Goal: Transaction & Acquisition: Subscribe to service/newsletter

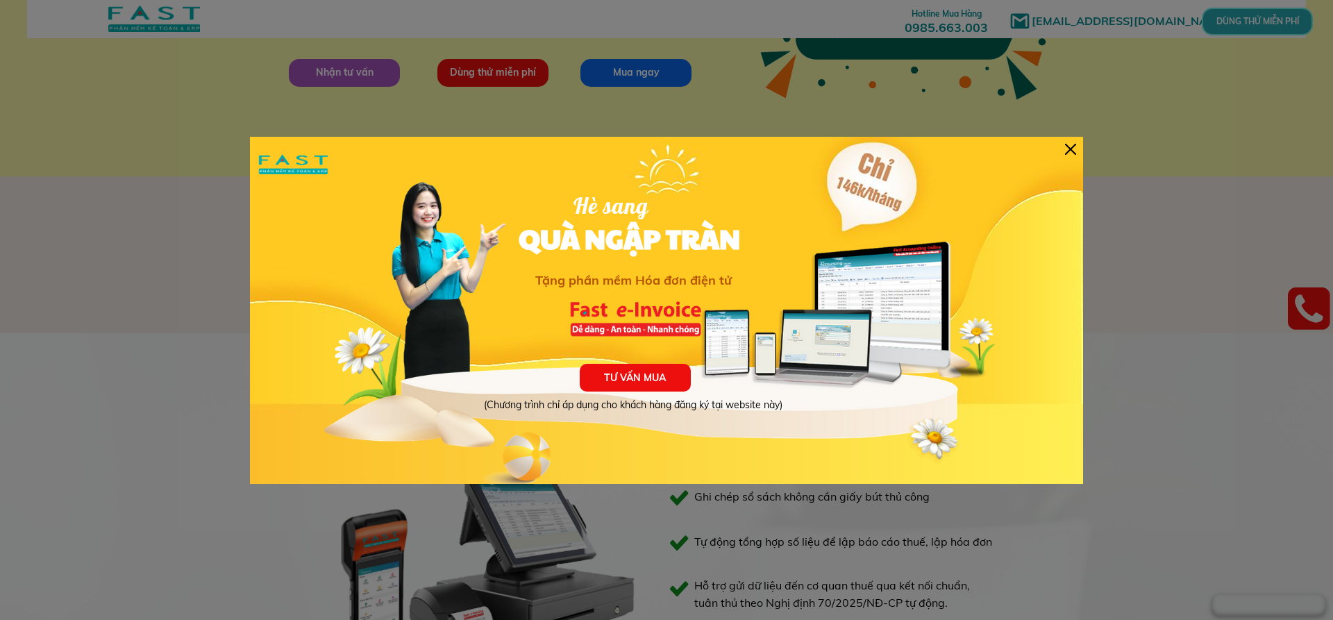
click at [1072, 147] on div at bounding box center [1070, 149] width 11 height 11
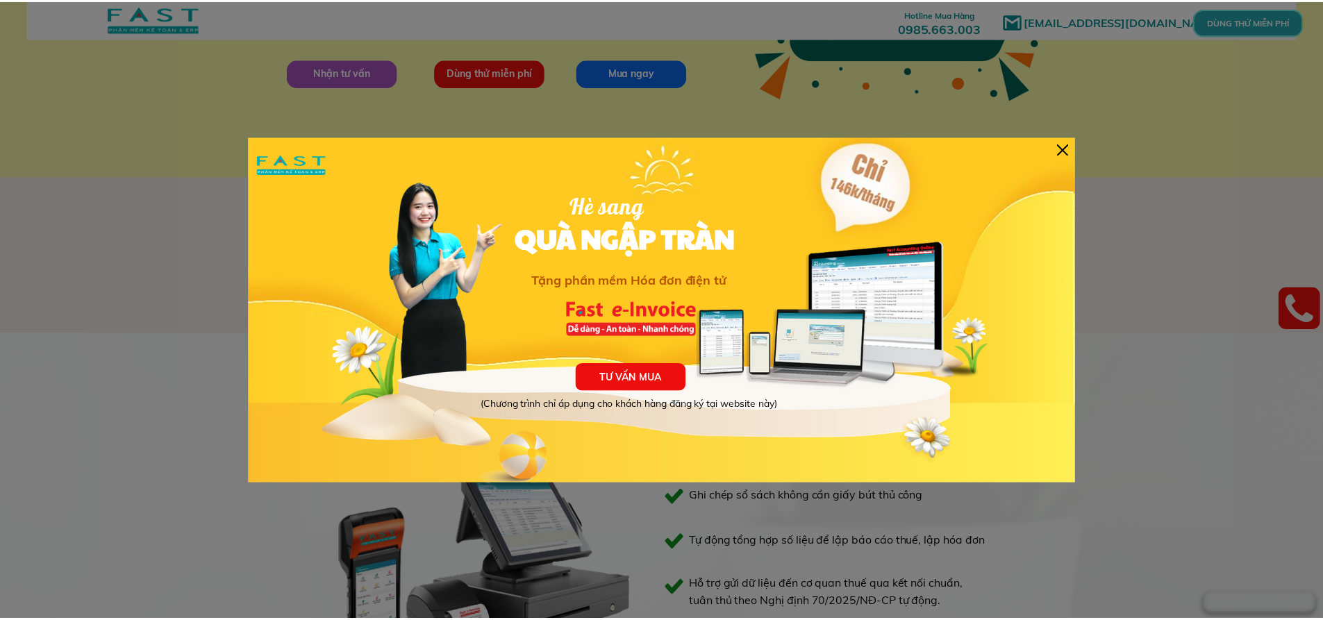
scroll to position [347, 0]
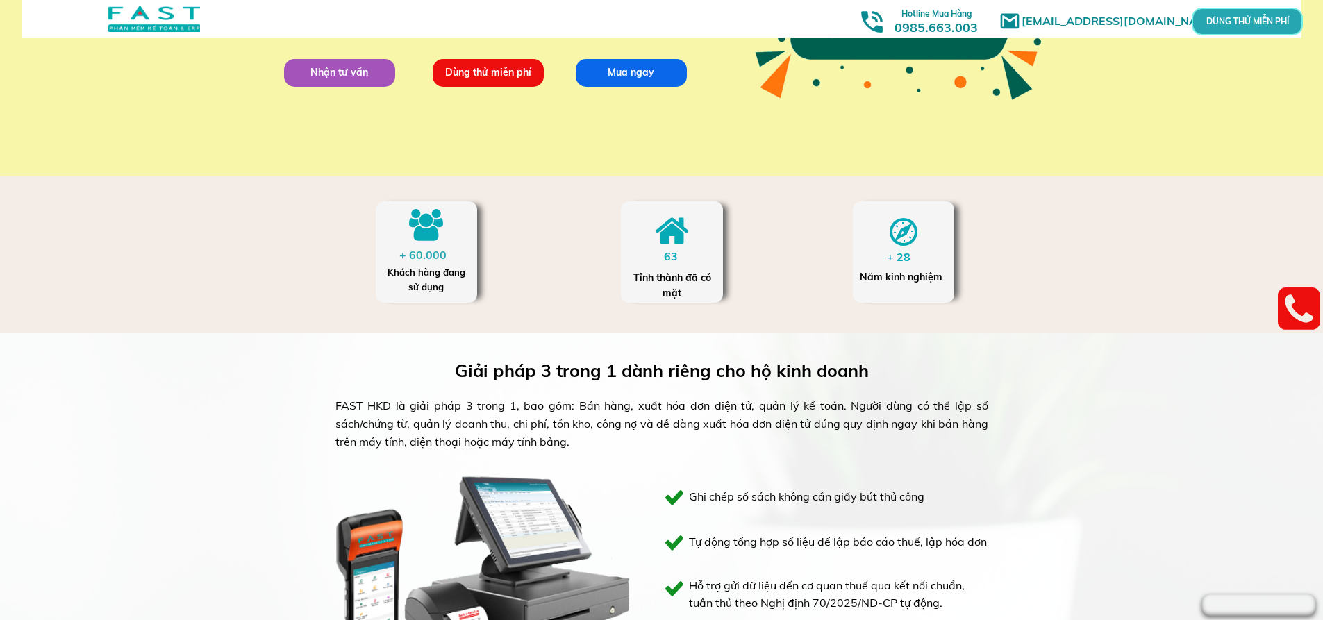
click at [506, 70] on p "Dùng thử miễn phí" at bounding box center [487, 72] width 111 height 28
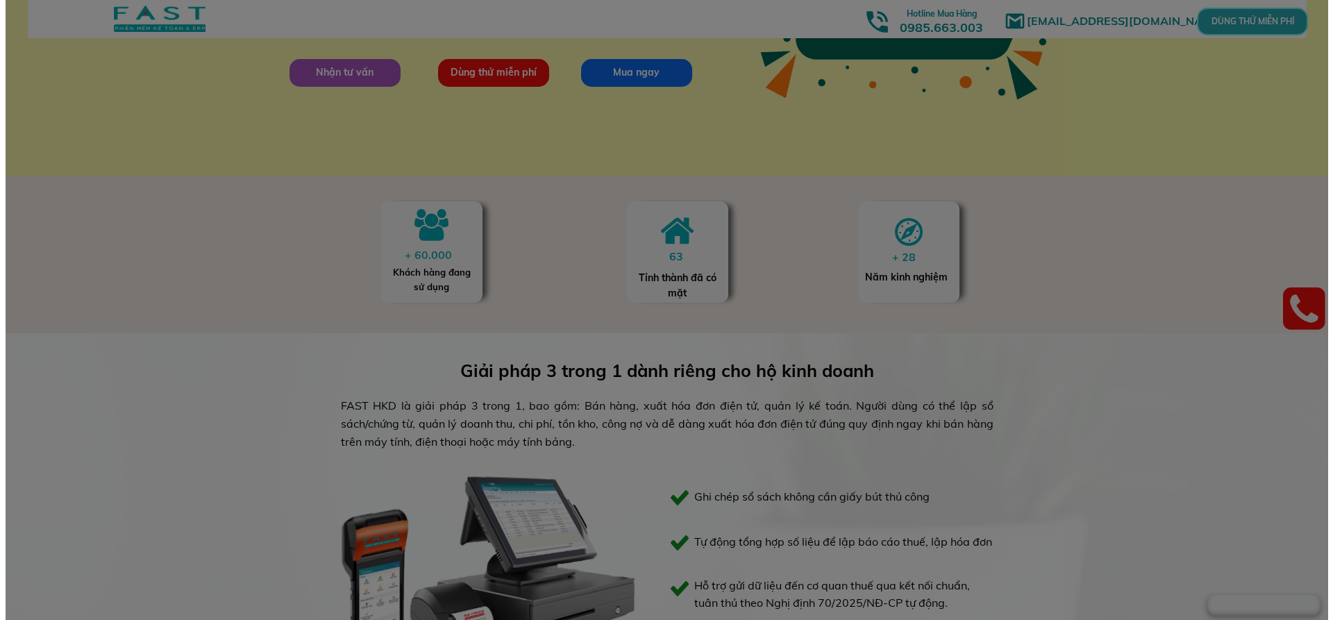
scroll to position [0, 0]
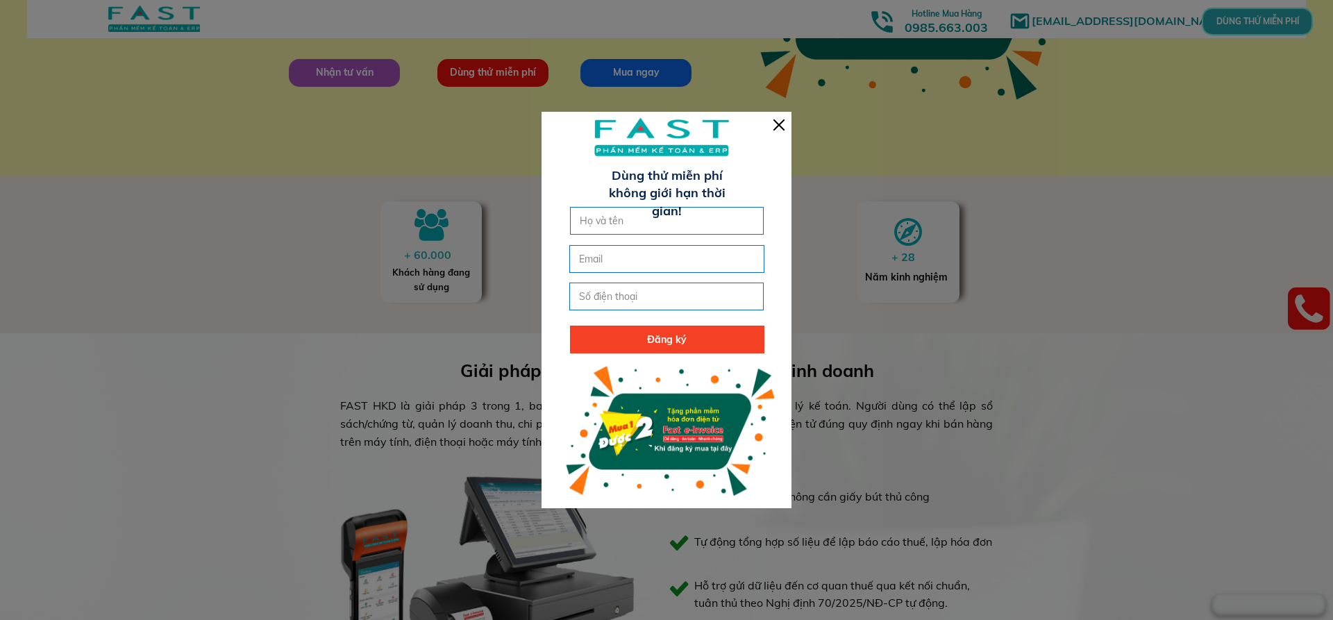
click at [669, 208] on input "text" at bounding box center [667, 221] width 182 height 26
click at [648, 341] on p "Đăng ký" at bounding box center [667, 340] width 194 height 28
click at [680, 216] on input "text" at bounding box center [667, 221] width 182 height 26
type input "[PERSON_NAME]"
click button "submit" at bounding box center [0, 0] width 0 height 0
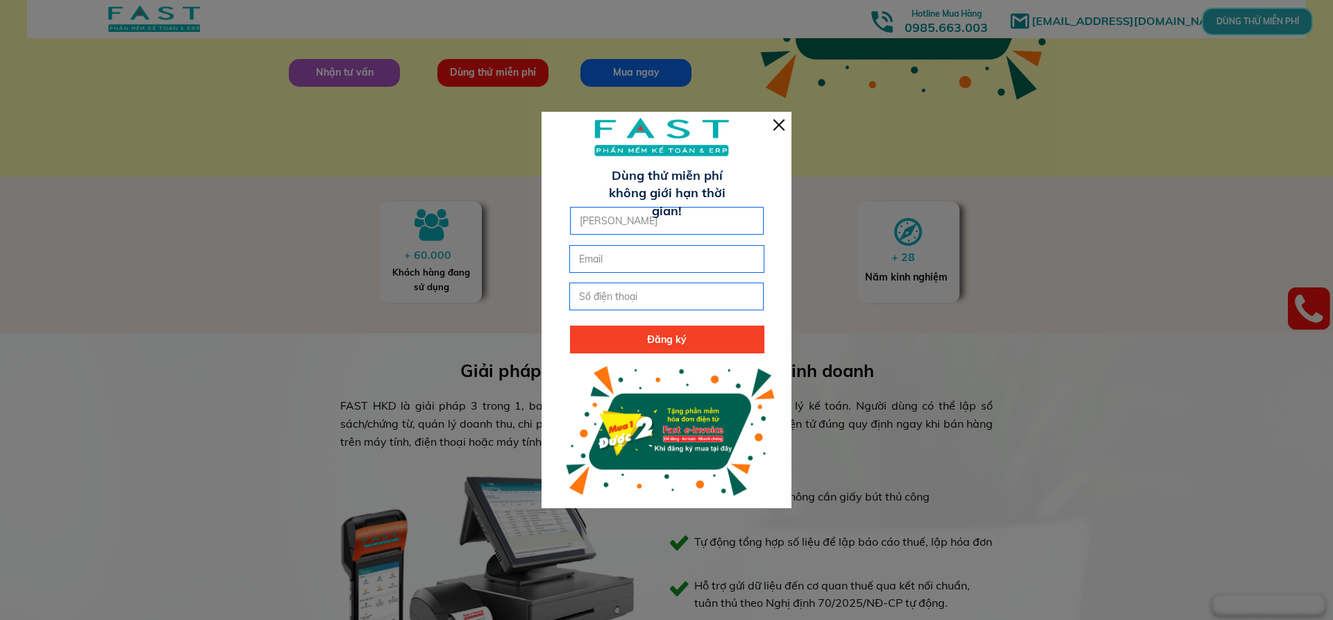
click at [667, 256] on input "email" at bounding box center [667, 259] width 182 height 26
type input "t"
type input "[EMAIL_ADDRESS][DOMAIN_NAME]"
click button "submit" at bounding box center [0, 0] width 0 height 0
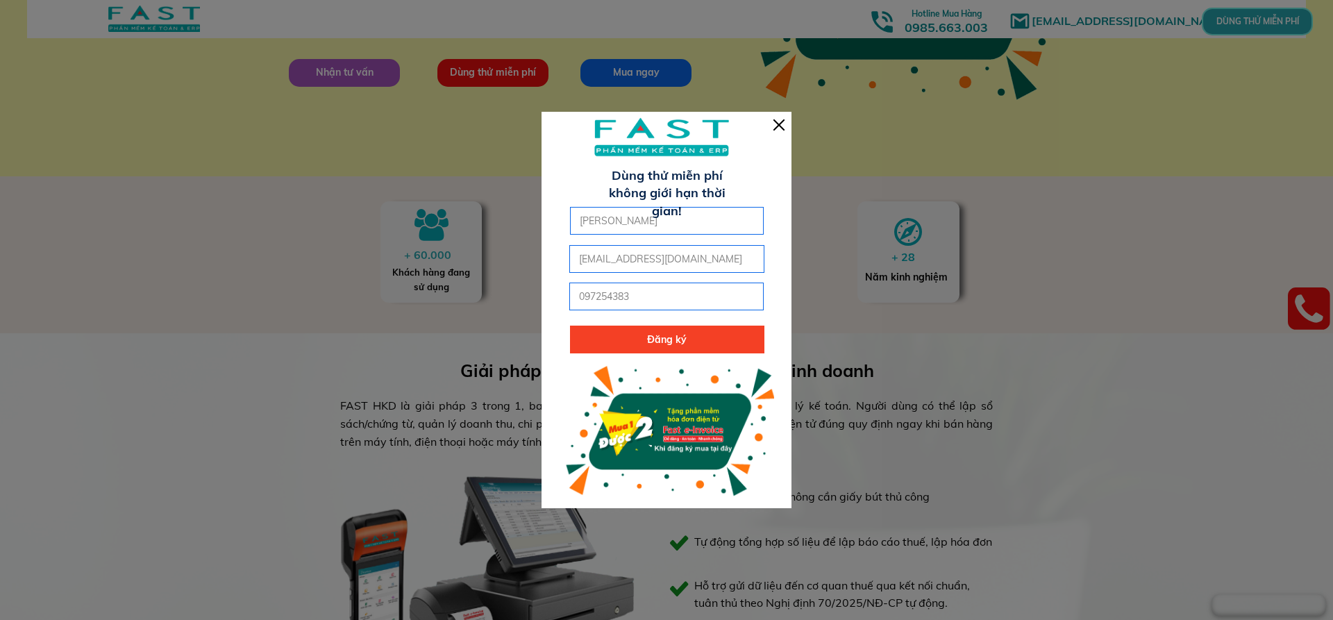
click at [591, 301] on input "097254383" at bounding box center [667, 296] width 182 height 26
click at [628, 297] on input "097254383" at bounding box center [667, 296] width 182 height 26
click at [621, 296] on input "097254383" at bounding box center [667, 296] width 182 height 26
type input "0972543983"
click at [671, 343] on p "Đăng ký" at bounding box center [667, 340] width 194 height 28
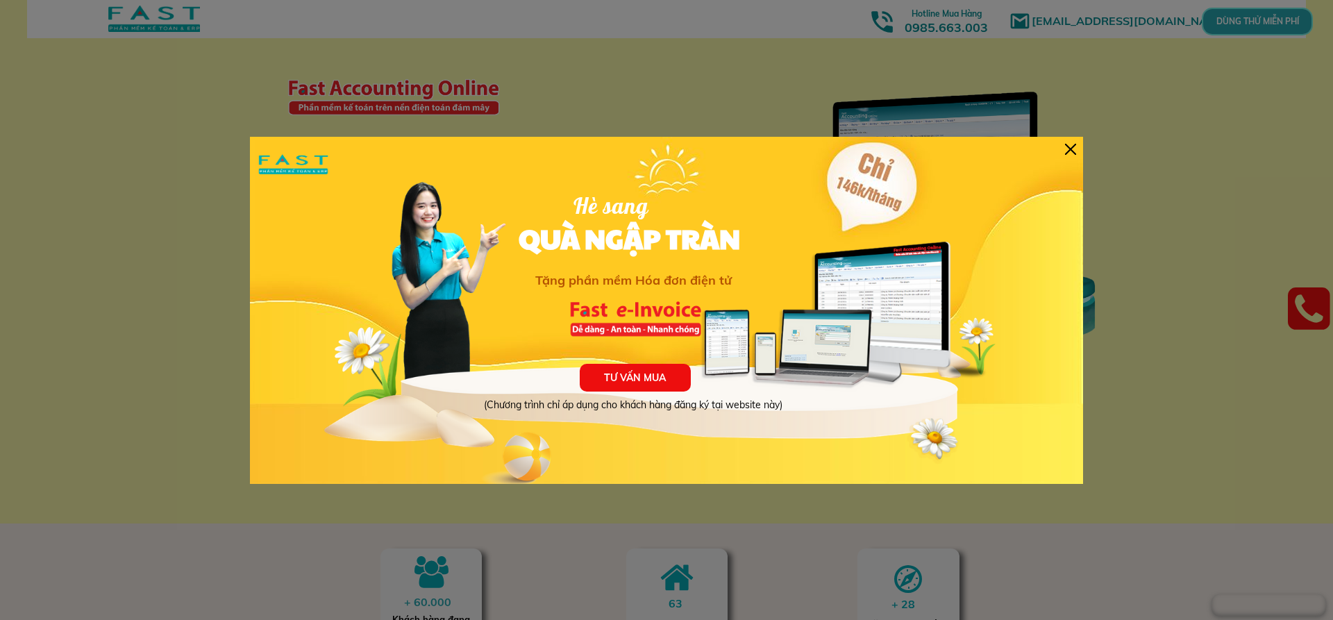
click at [1075, 149] on div at bounding box center [1070, 149] width 11 height 11
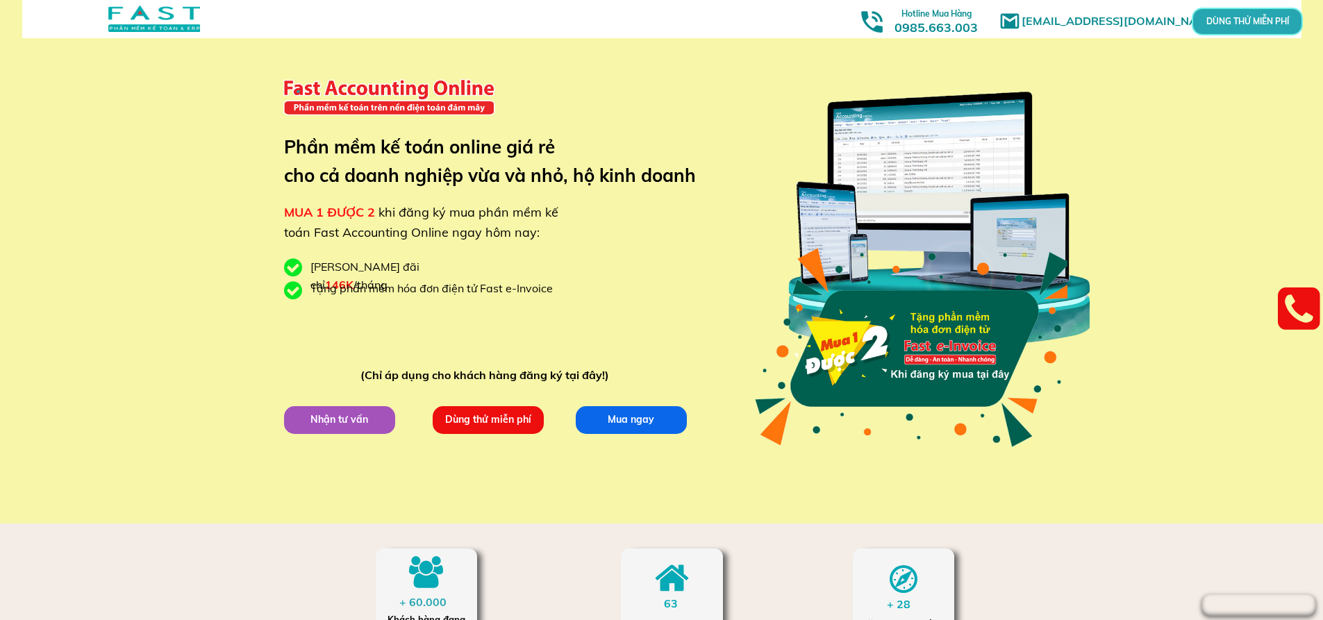
click at [509, 412] on p "Dùng thử miễn phí" at bounding box center [487, 419] width 111 height 28
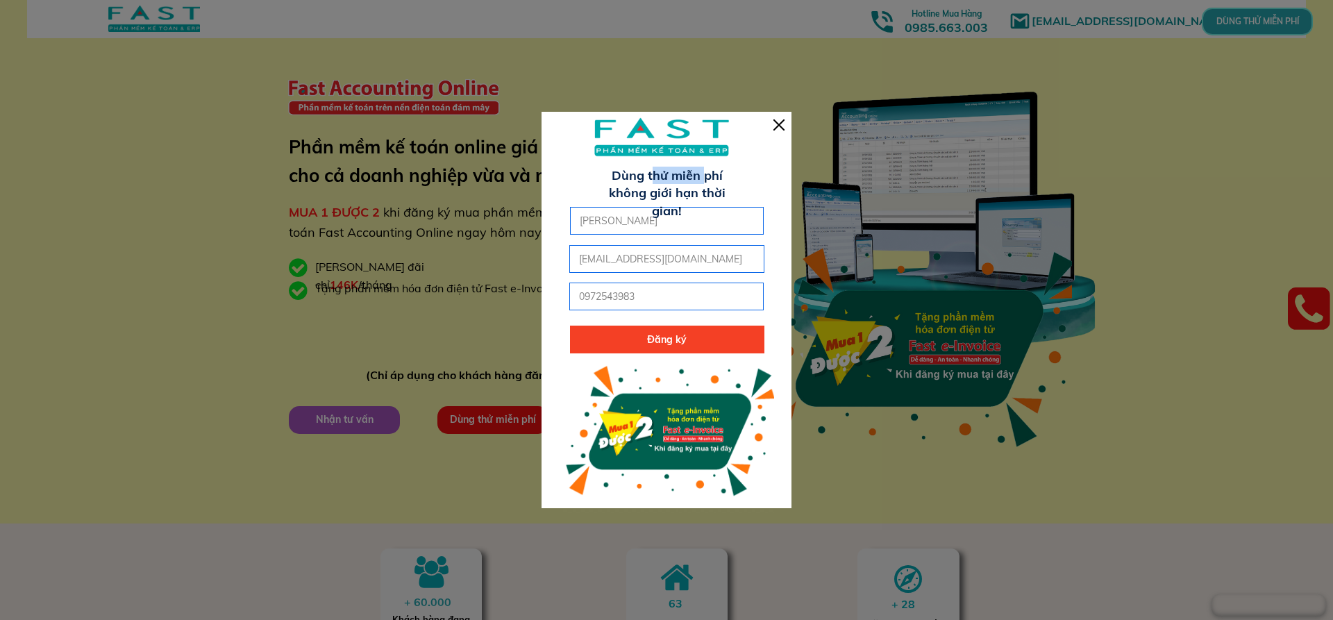
drag, startPoint x: 654, startPoint y: 182, endPoint x: 705, endPoint y: 182, distance: 51.4
click at [705, 182] on h3 "Dùng thử miễn phí không giới hạn thời gian!" at bounding box center [667, 193] width 148 height 53
click at [698, 229] on input "[PERSON_NAME]" at bounding box center [667, 221] width 182 height 26
click at [687, 299] on input "0972543983" at bounding box center [667, 296] width 182 height 26
click at [660, 357] on div at bounding box center [667, 310] width 250 height 396
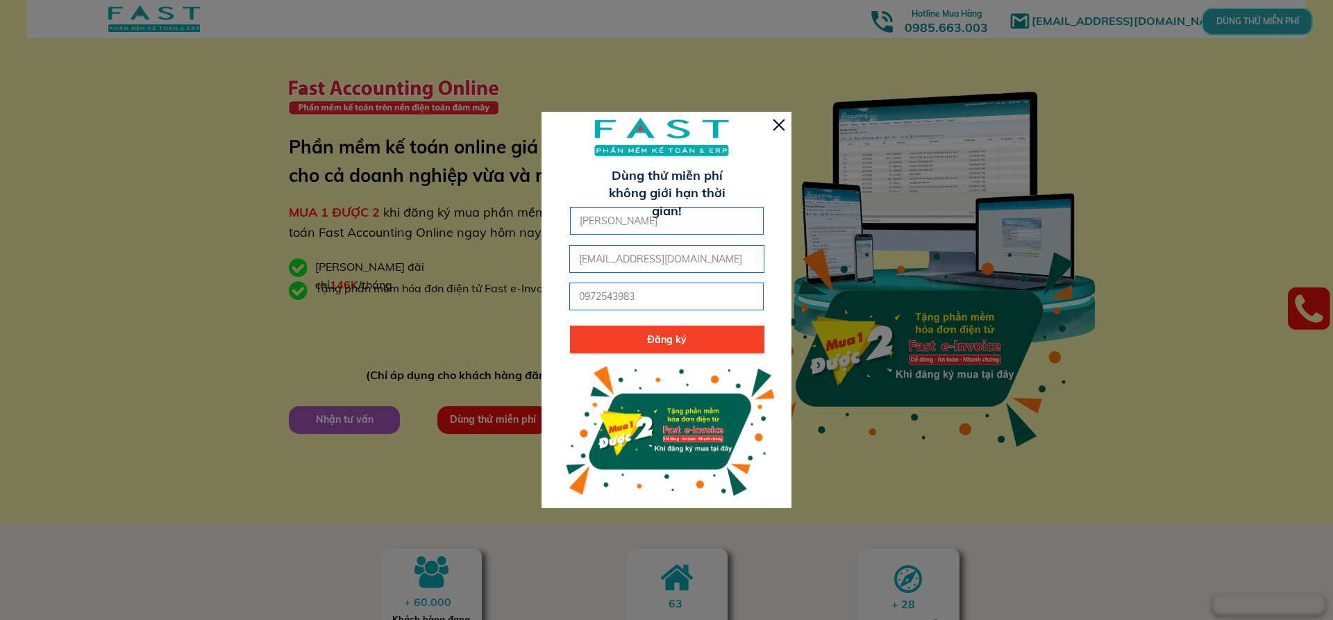
click at [658, 346] on p "Đăng ký" at bounding box center [667, 340] width 194 height 28
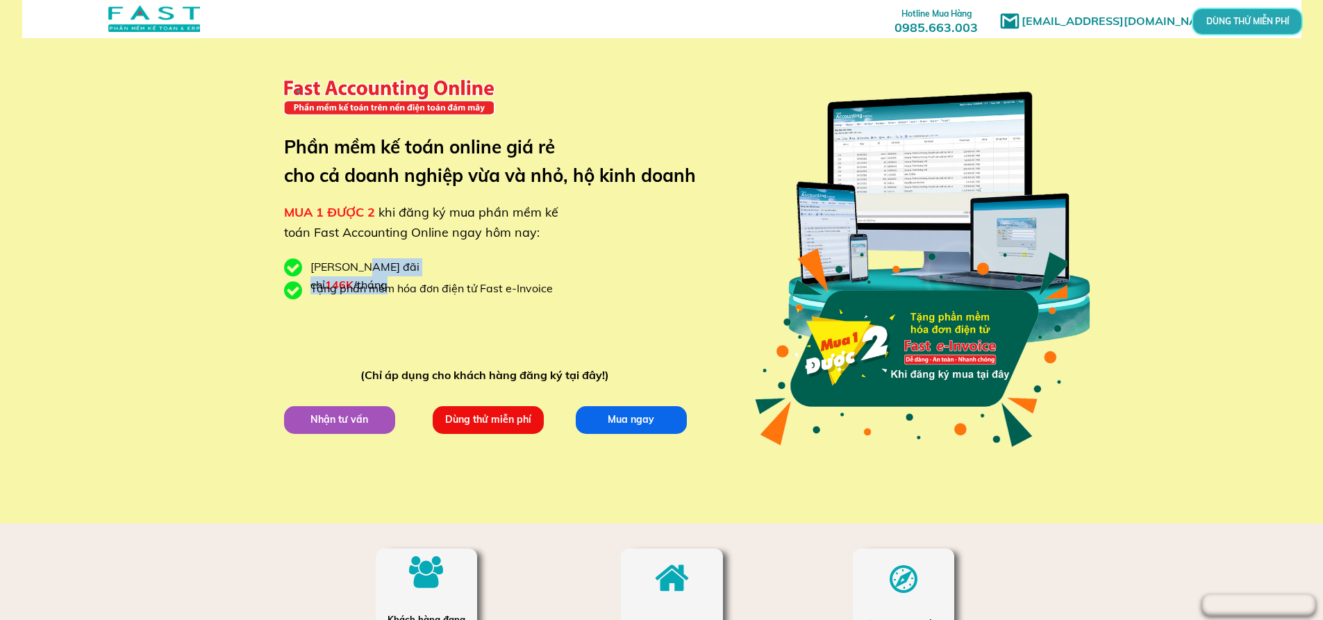
drag, startPoint x: 358, startPoint y: 264, endPoint x: 454, endPoint y: 264, distance: 96.5
click at [454, 264] on div "[PERSON_NAME] đãi chỉ 146K /tháng" at bounding box center [400, 275] width 181 height 35
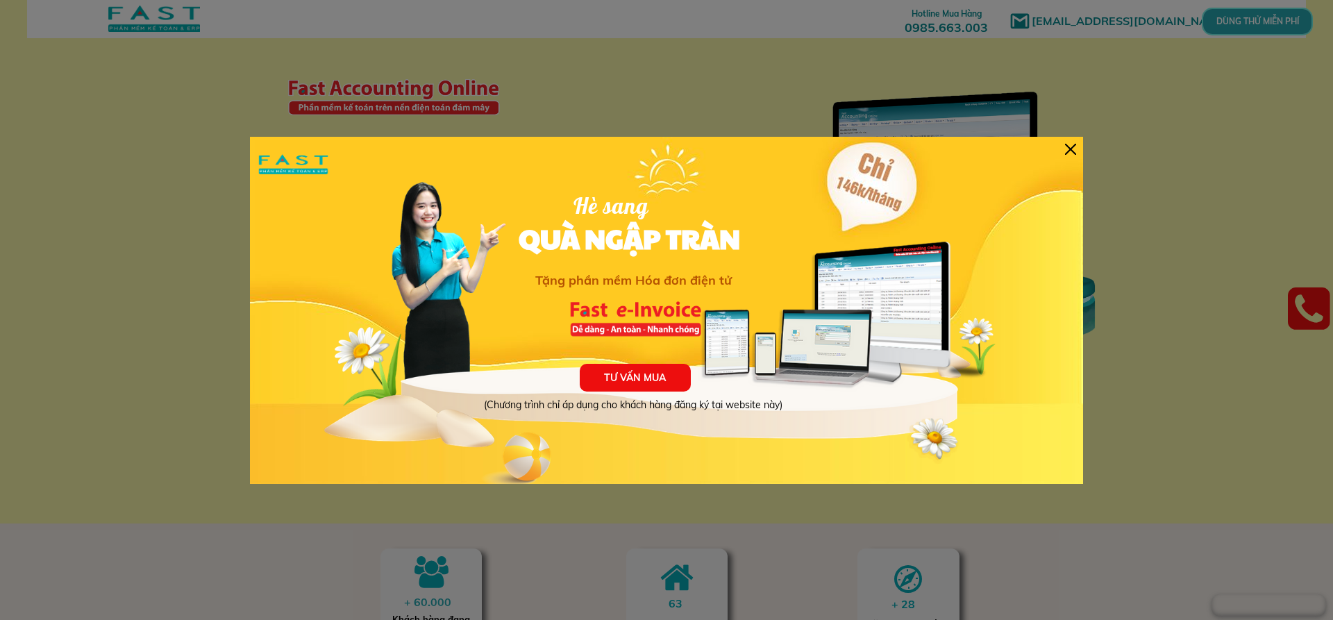
click at [1064, 142] on div "TƯ VẤN MUA (Chương trình chỉ áp dụng cho khách hàng đăng ký tại website này) Hè…" at bounding box center [666, 310] width 833 height 347
click at [1094, 143] on div at bounding box center [666, 310] width 1333 height 620
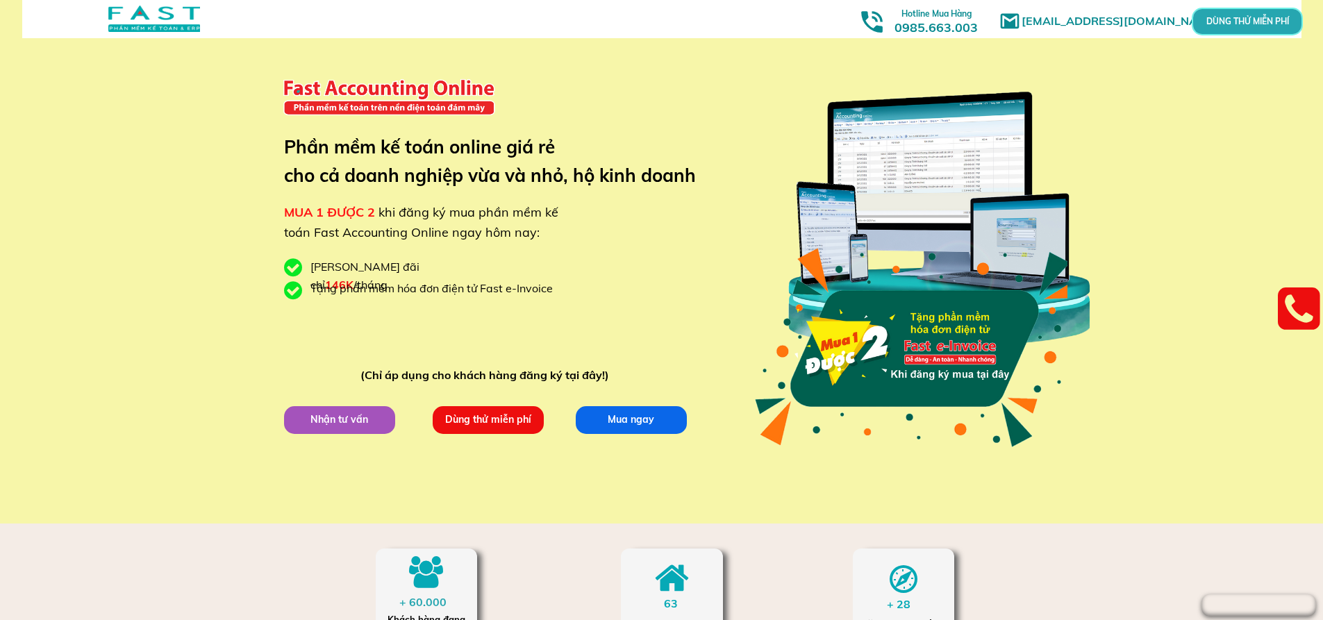
click at [1264, 17] on p "DÙNG THỬ MIỄN PHÍ" at bounding box center [1246, 21] width 33 height 8
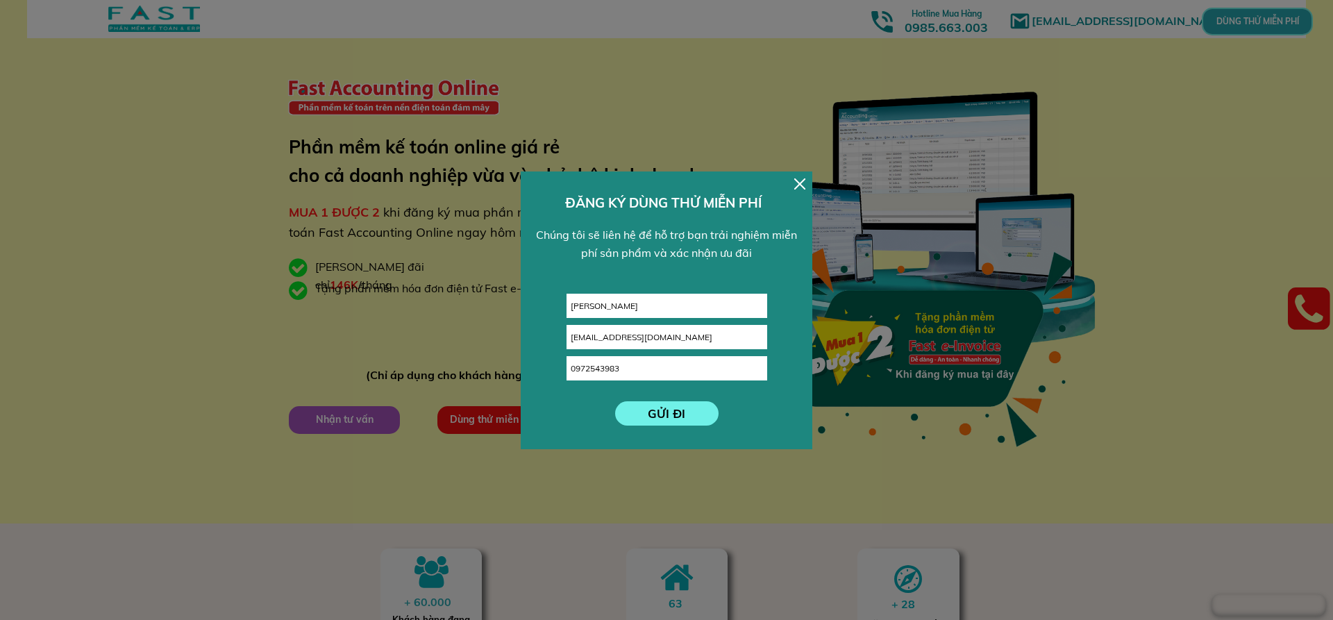
click at [675, 423] on p "GỬI ĐI" at bounding box center [666, 413] width 103 height 24
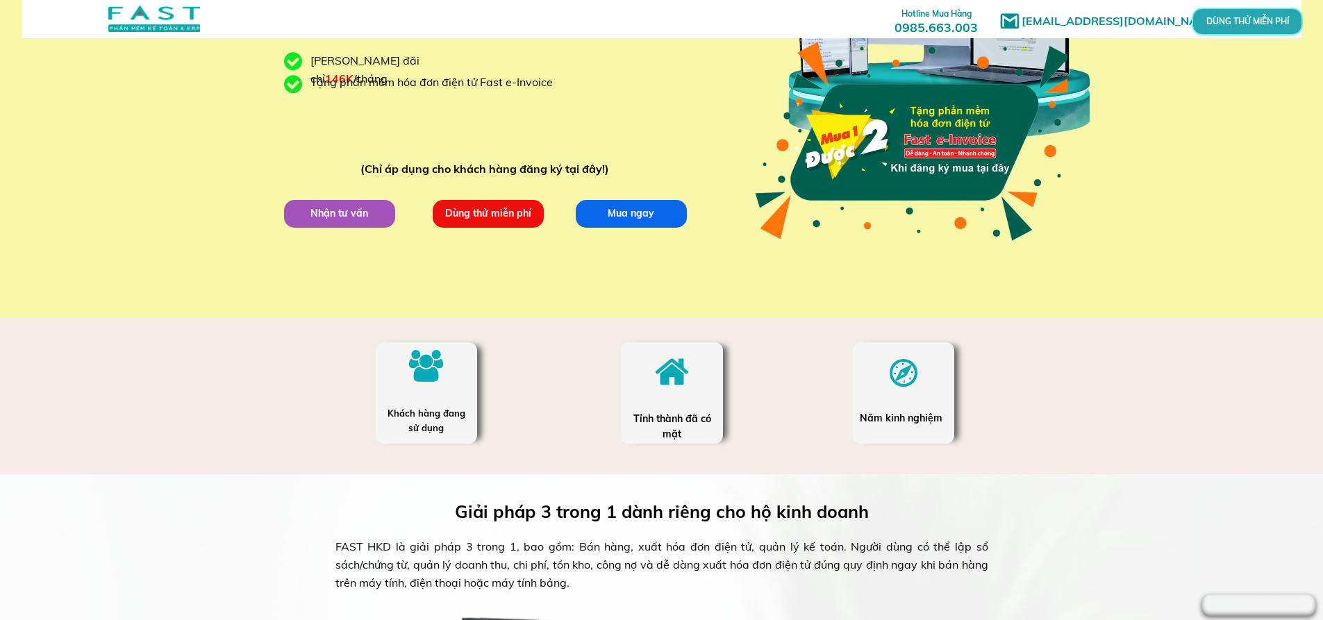
scroll to position [417, 0]
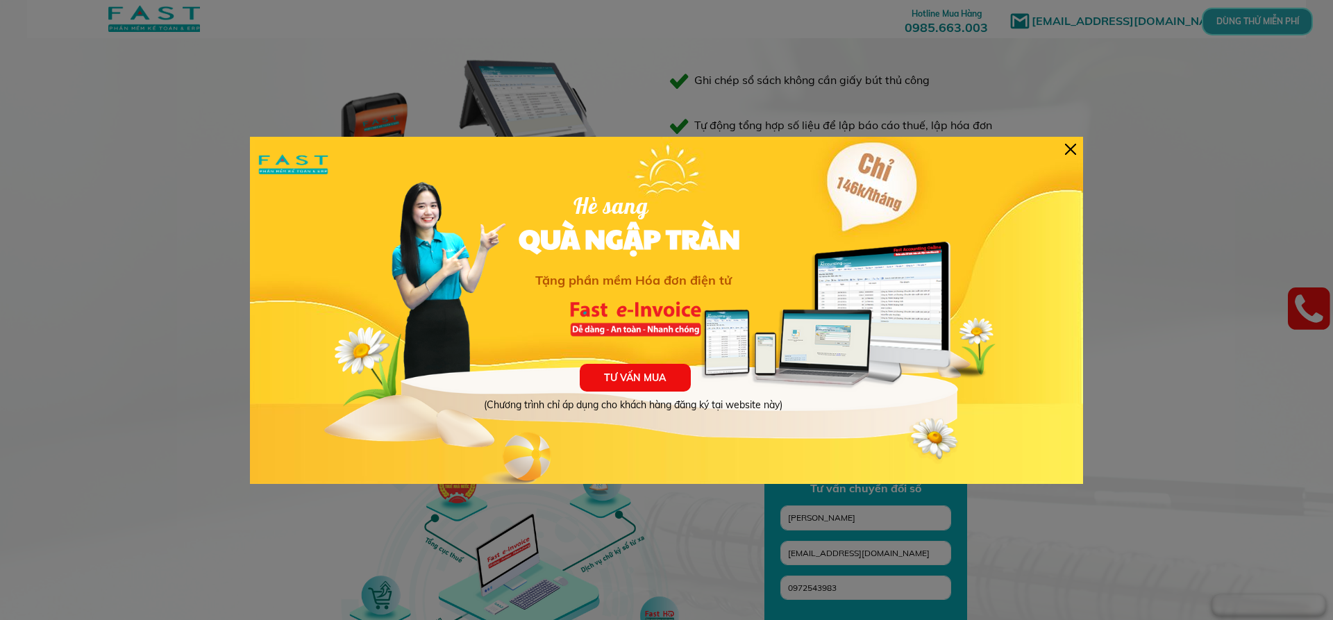
click at [1072, 149] on div at bounding box center [1070, 149] width 11 height 11
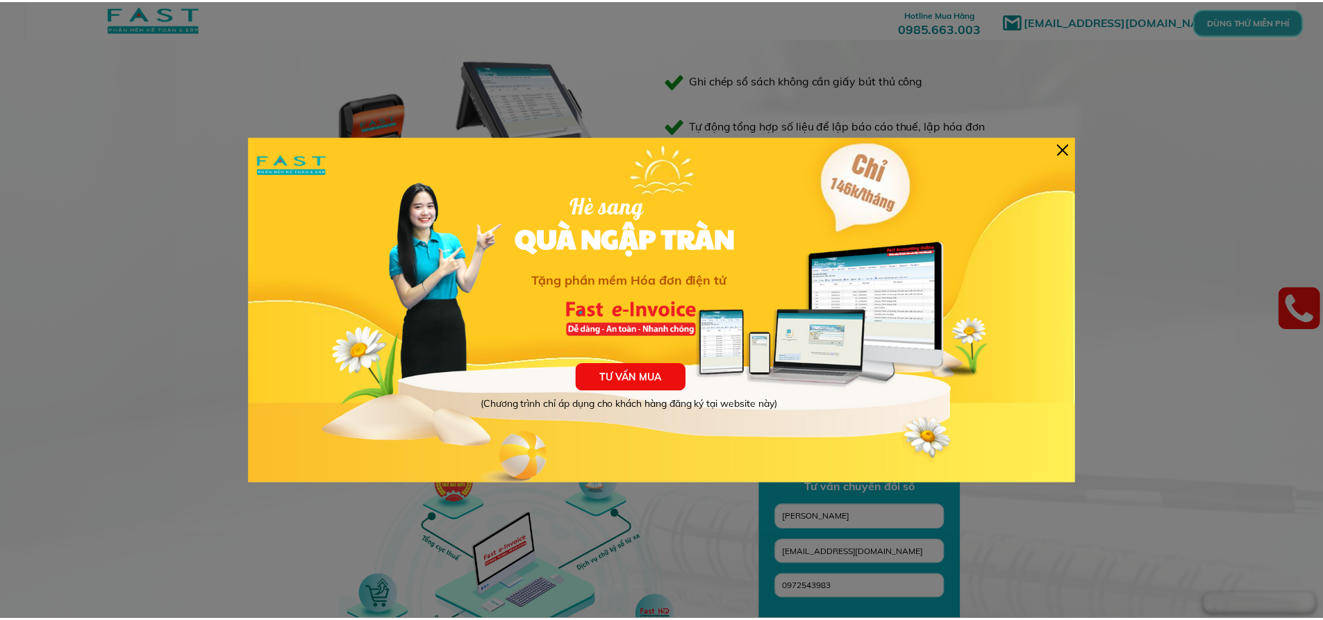
scroll to position [764, 0]
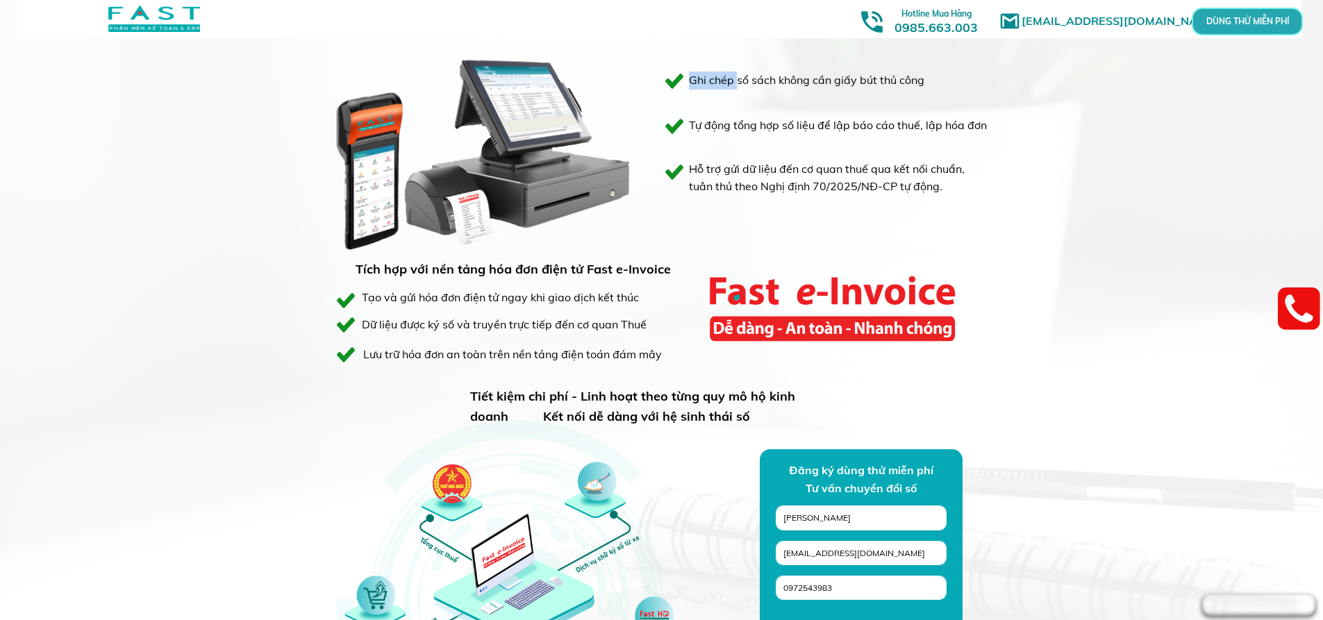
drag, startPoint x: 737, startPoint y: 87, endPoint x: 894, endPoint y: 95, distance: 156.4
click at [894, 95] on div "Giải pháp 3 trong 1 dành riêng cho hộ kinh doanh FAST HKD là giải pháp 3 trong …" at bounding box center [661, 331] width 667 height 829
click at [785, 85] on h3 "Ghi chép sổ sách không cần giấy bút thủ công" at bounding box center [831, 81] width 285 height 18
drag, startPoint x: 809, startPoint y: 78, endPoint x: 921, endPoint y: 92, distance: 113.3
click at [921, 92] on div "Giải pháp 3 trong 1 dành riêng cho hộ kinh doanh FAST HKD là giải pháp 3 trong …" at bounding box center [661, 331] width 667 height 829
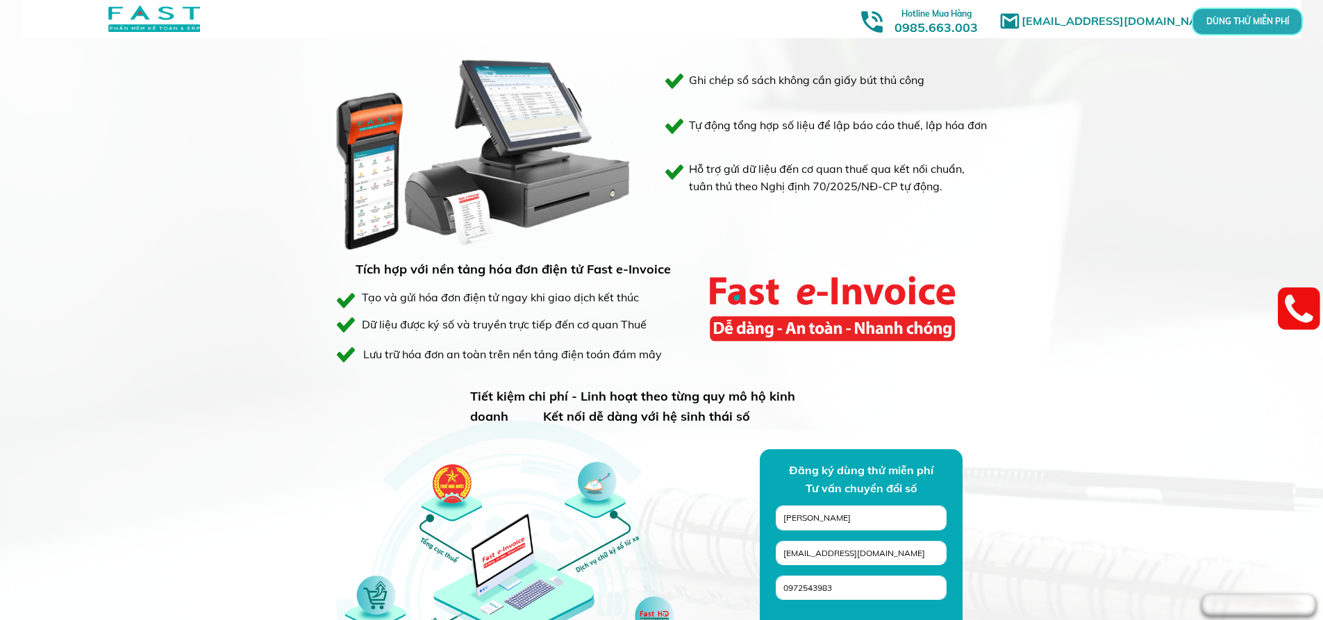
click at [787, 123] on h3 "Tự động tổng hợp số liệu để lập báo cáo thuế, lập hóa đơn" at bounding box center [838, 126] width 299 height 18
drag, startPoint x: 760, startPoint y: 126, endPoint x: 920, endPoint y: 126, distance: 159.7
click at [920, 126] on h3 "Tự động tổng hợp số liệu để lập báo cáo thuế, lập hóa đơn" at bounding box center [838, 126] width 299 height 18
drag, startPoint x: 776, startPoint y: 167, endPoint x: 872, endPoint y: 168, distance: 95.8
click at [872, 167] on h3 "Hỗ trợ gửi dữ liệu đến cơ quan thuế qua kết nối chuẩn, tuân thủ theo Nghị định …" at bounding box center [838, 177] width 299 height 35
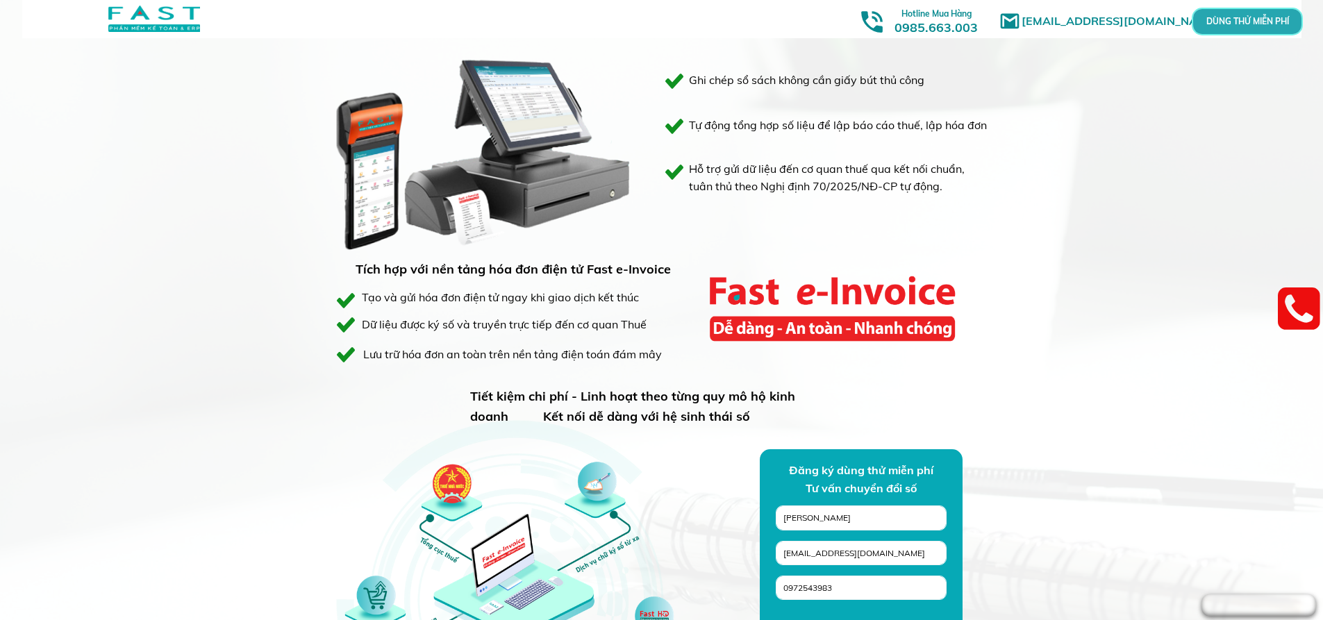
click at [831, 210] on div "Giải pháp 3 trong 1 dành riêng cho hộ kinh doanh FAST HKD là giải pháp 3 trong …" at bounding box center [661, 331] width 667 height 829
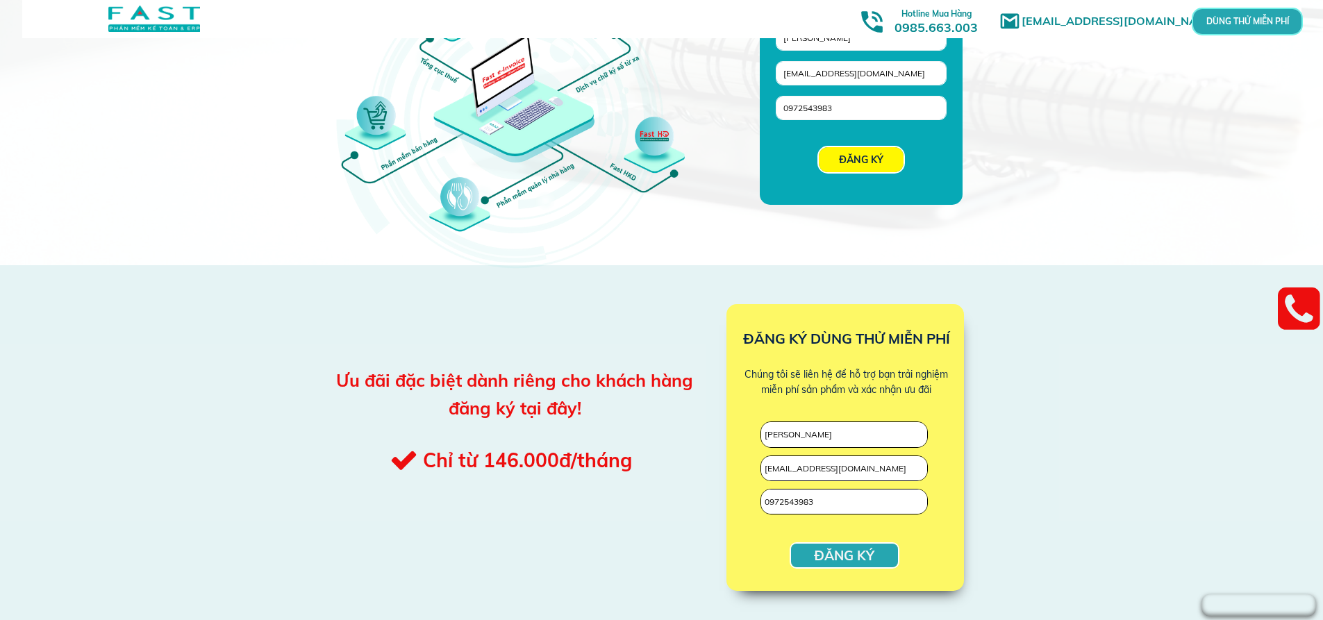
scroll to position [1389, 0]
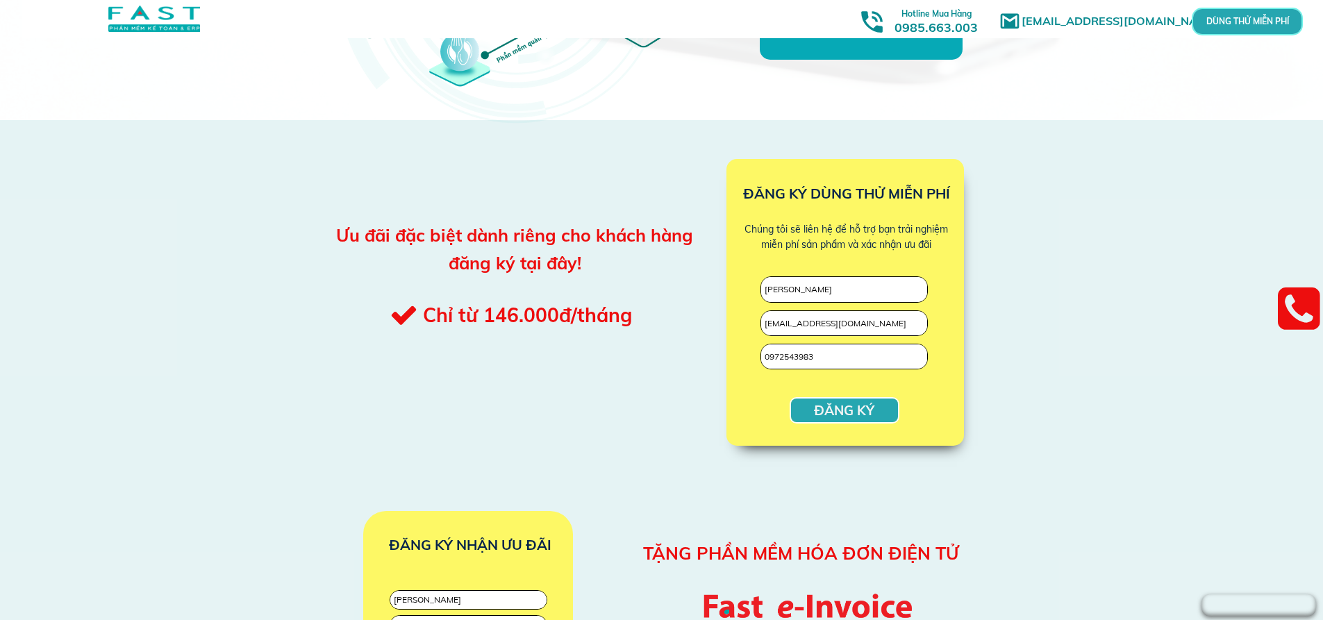
click at [831, 415] on p "ĐĂNG KÝ" at bounding box center [844, 411] width 107 height 24
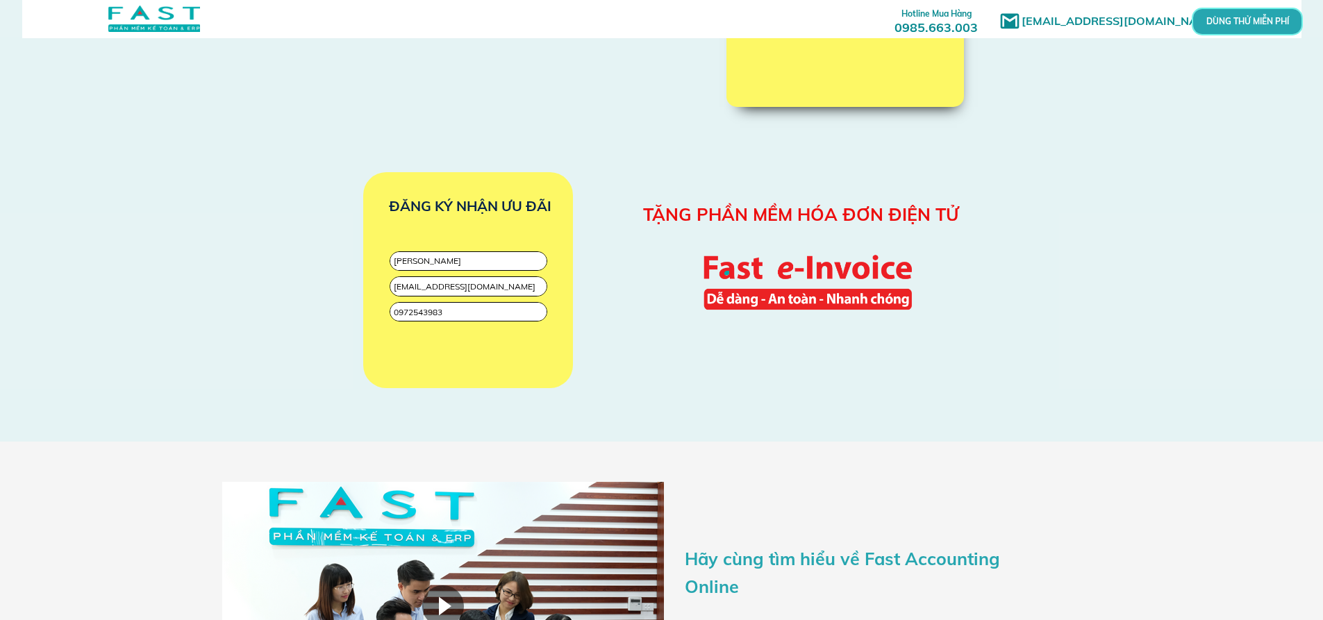
scroll to position [1736, 0]
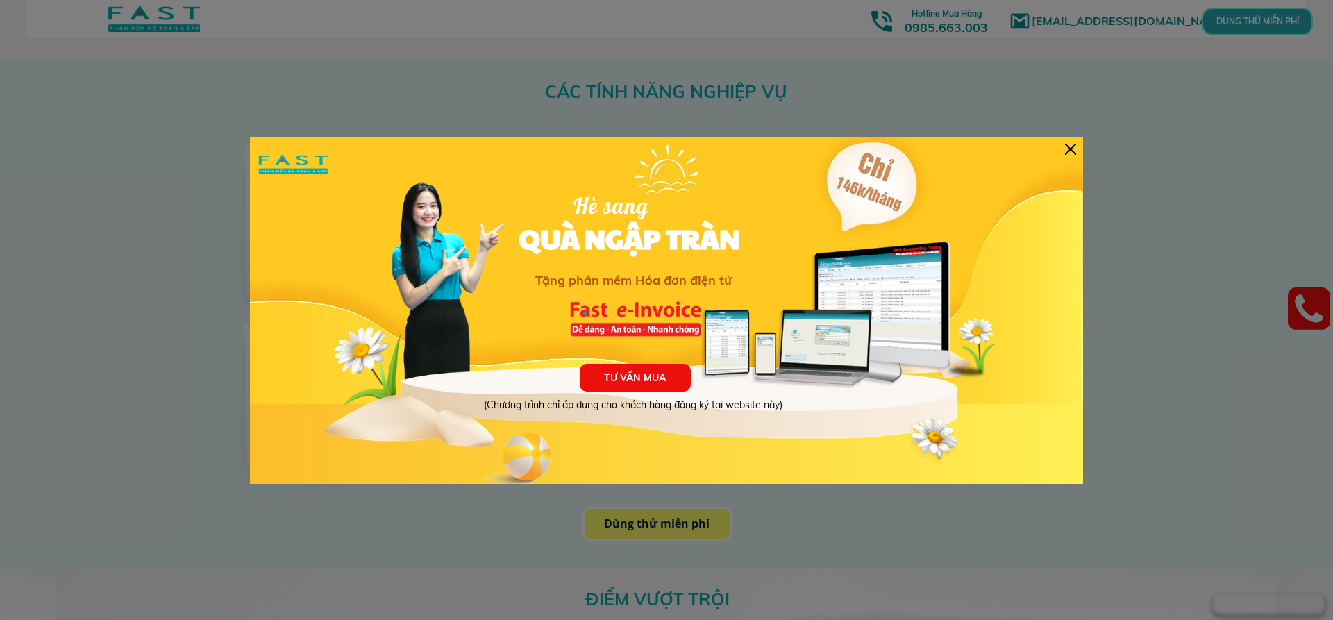
click at [1072, 146] on div at bounding box center [1070, 149] width 11 height 11
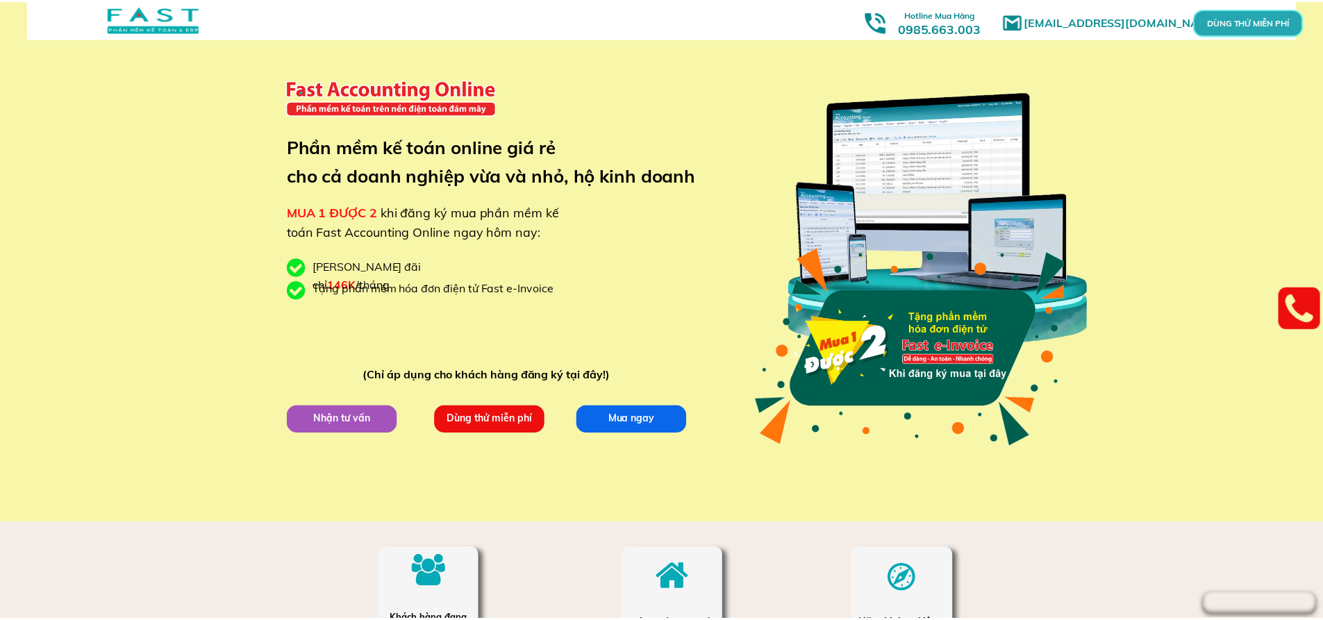
scroll to position [2429, 0]
